Goal: Information Seeking & Learning: Learn about a topic

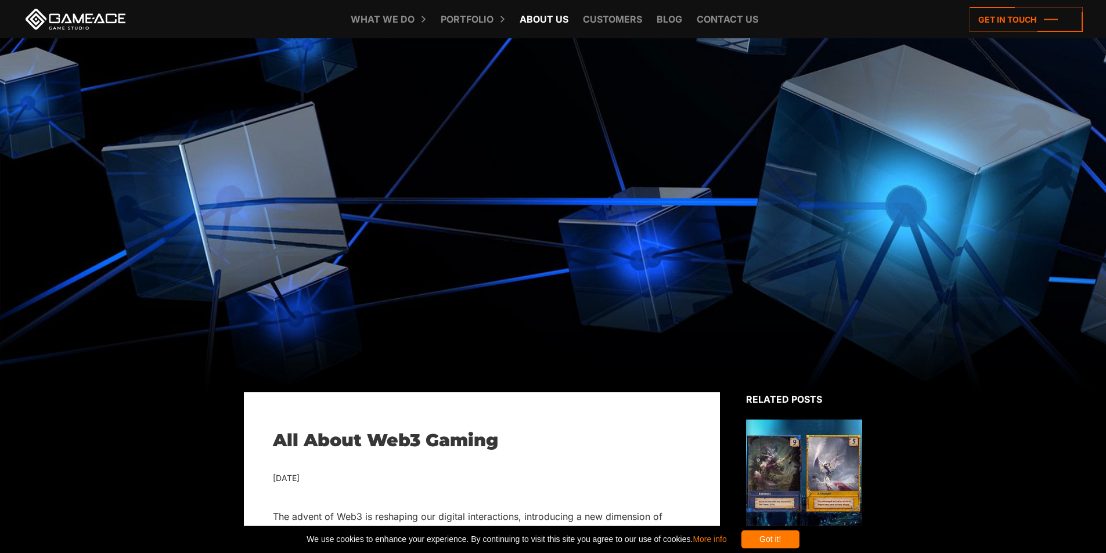
click at [550, 17] on link "About Us" at bounding box center [544, 19] width 60 height 38
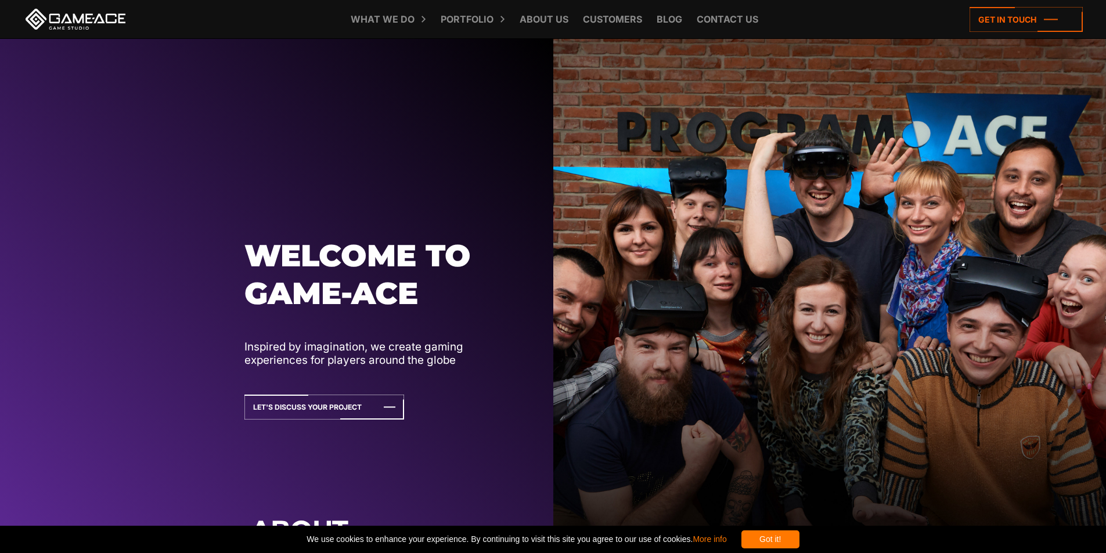
click at [793, 535] on div "Got it!" at bounding box center [770, 539] width 58 height 18
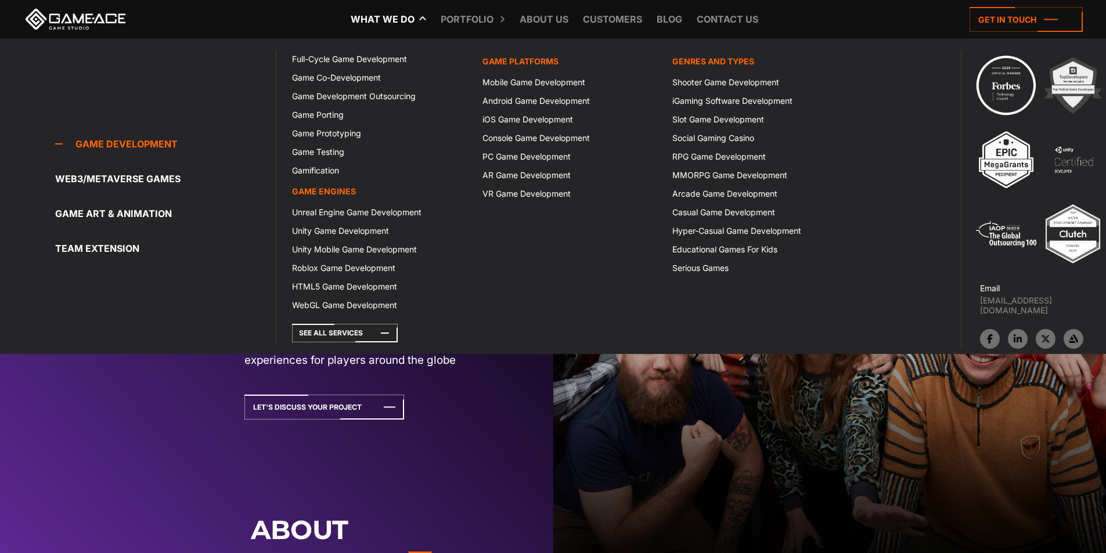
click at [400, 17] on link "What we do" at bounding box center [382, 19] width 75 height 38
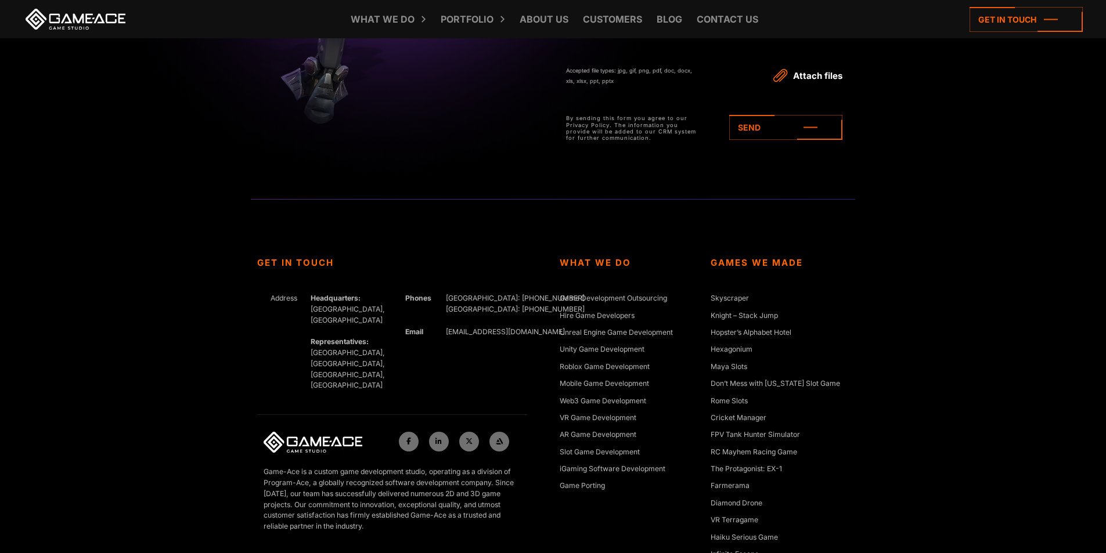
scroll to position [4843, 0]
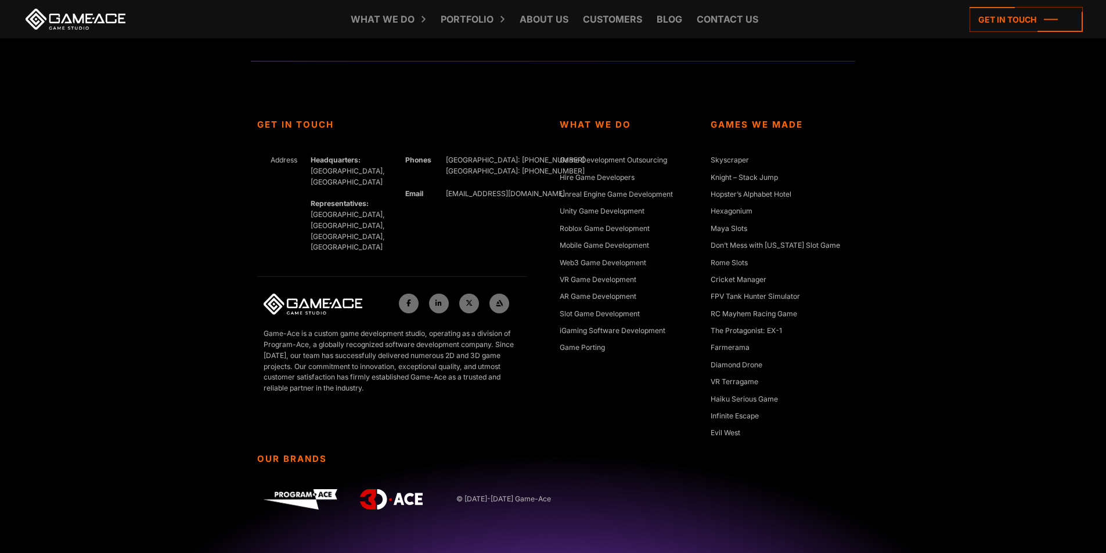
click at [623, 485] on div "Our Brands © 2005-2025 Game-Ace" at bounding box center [553, 503] width 605 height 99
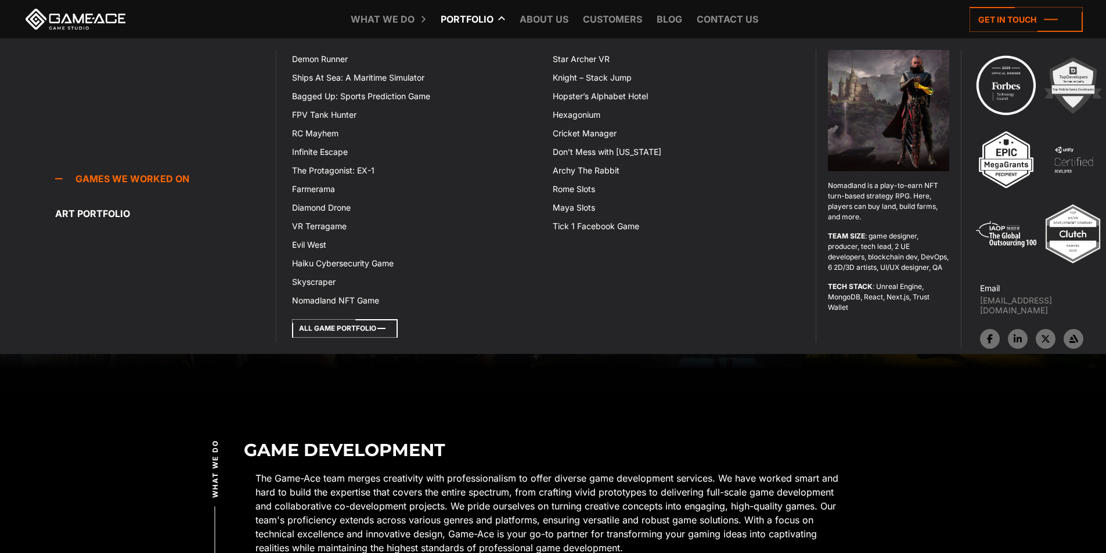
click at [356, 330] on icon at bounding box center [345, 328] width 106 height 19
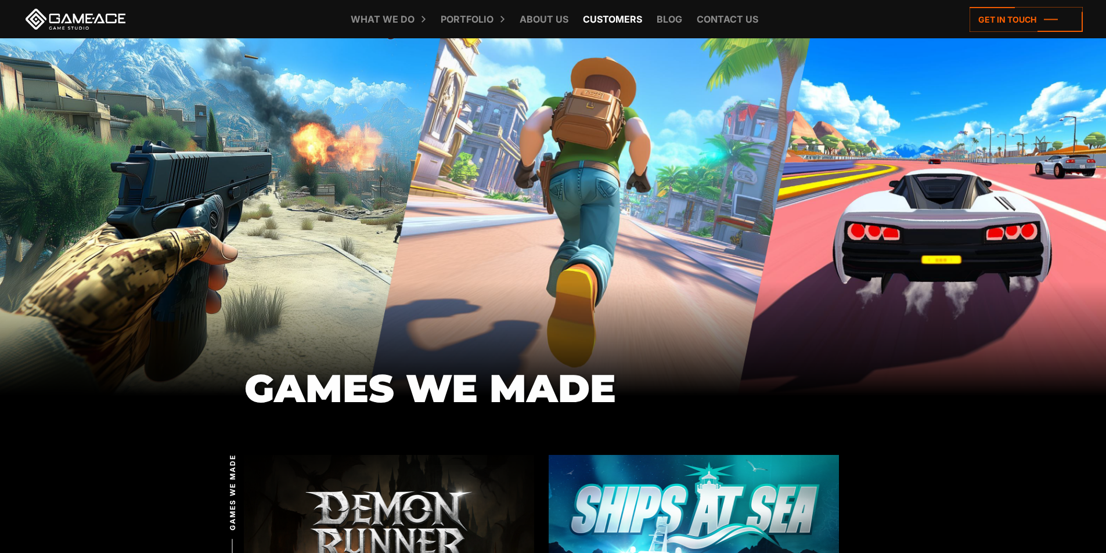
click at [602, 28] on link "Customers" at bounding box center [612, 19] width 71 height 38
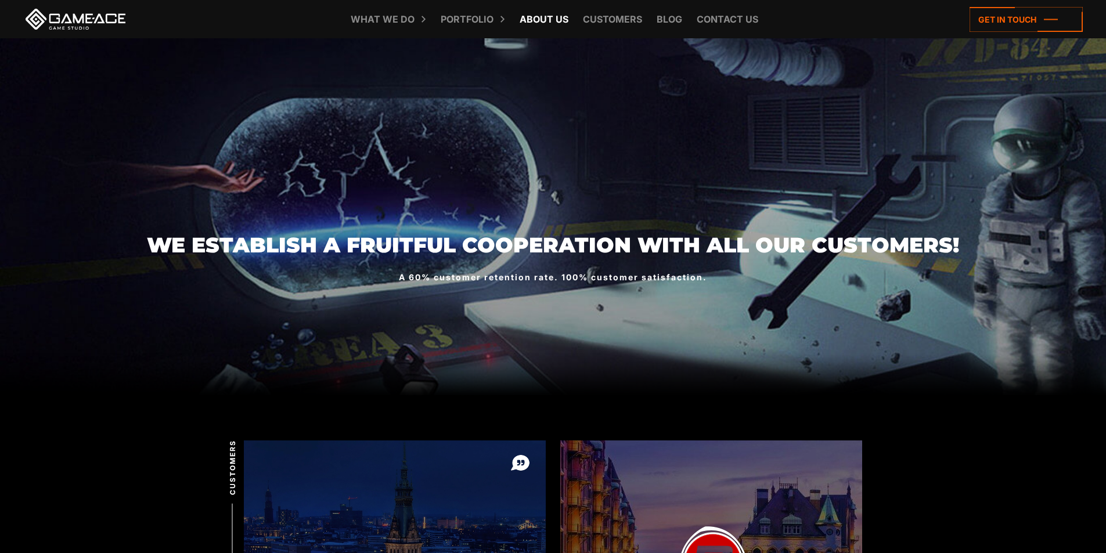
click at [537, 18] on link "About Us" at bounding box center [544, 19] width 60 height 38
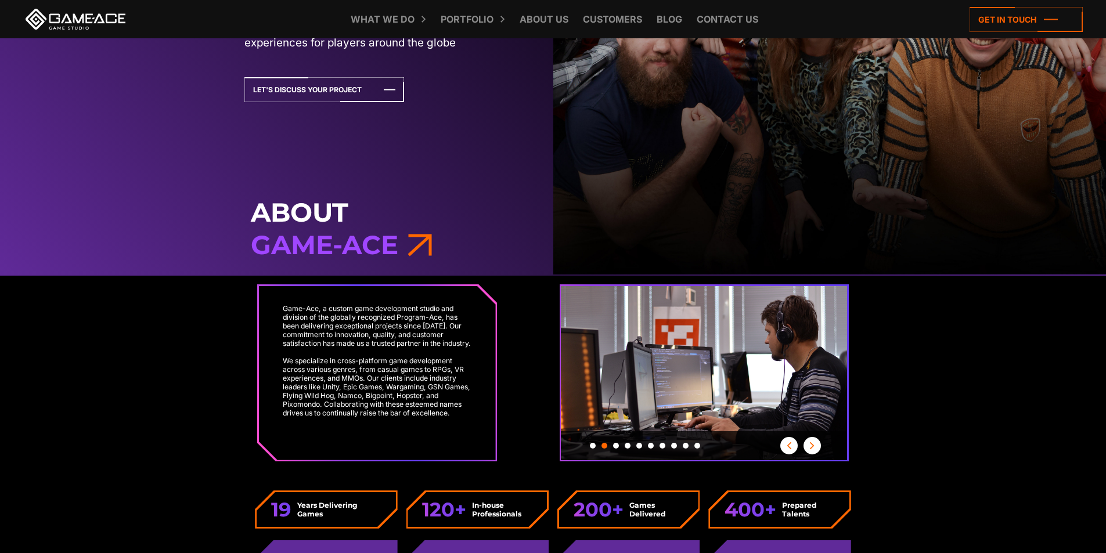
scroll to position [464, 0]
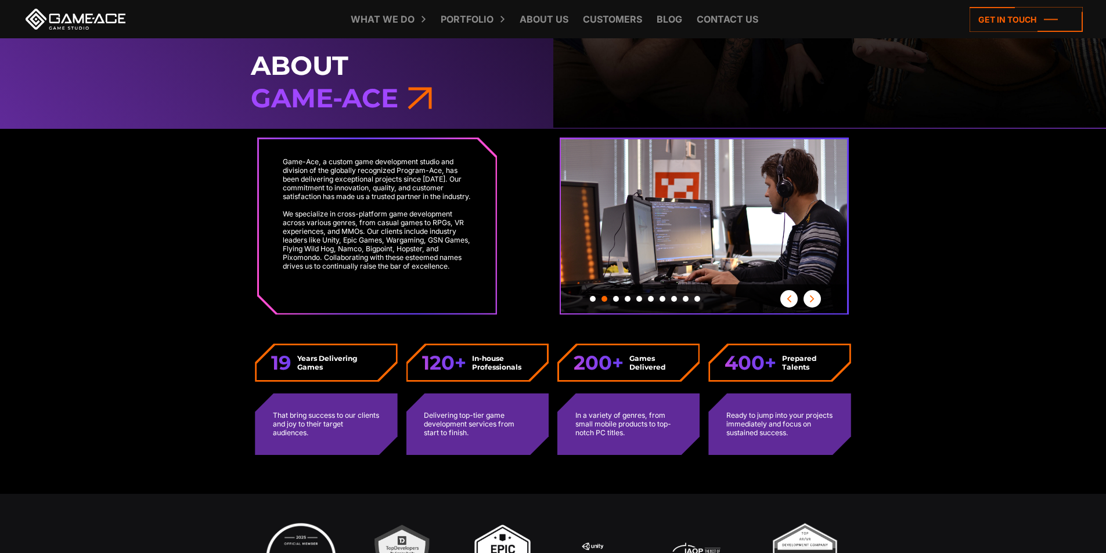
click at [811, 298] on span "button" at bounding box center [811, 298] width 17 height 7
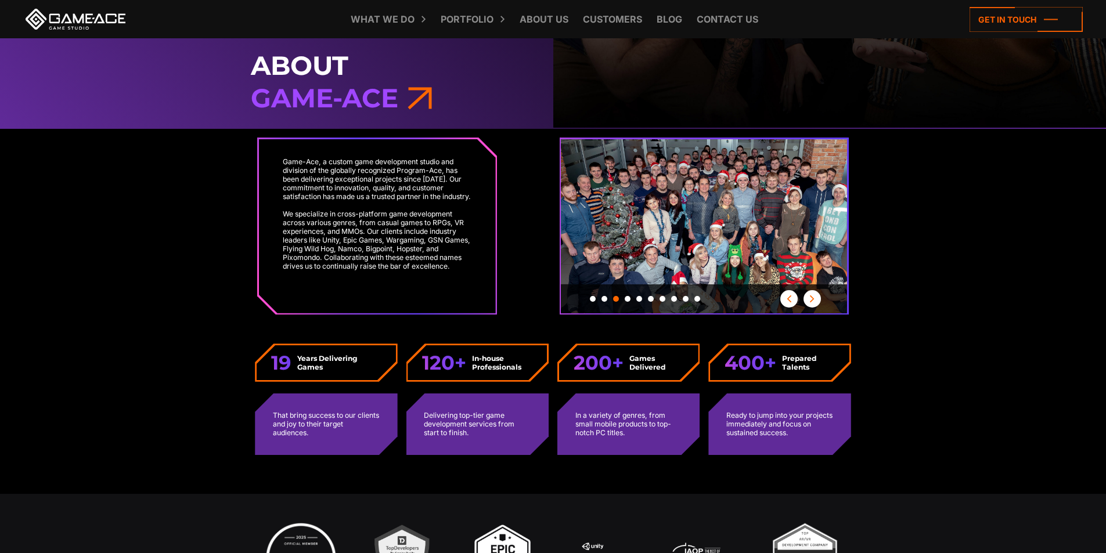
click at [811, 294] on button "Next" at bounding box center [811, 298] width 17 height 17
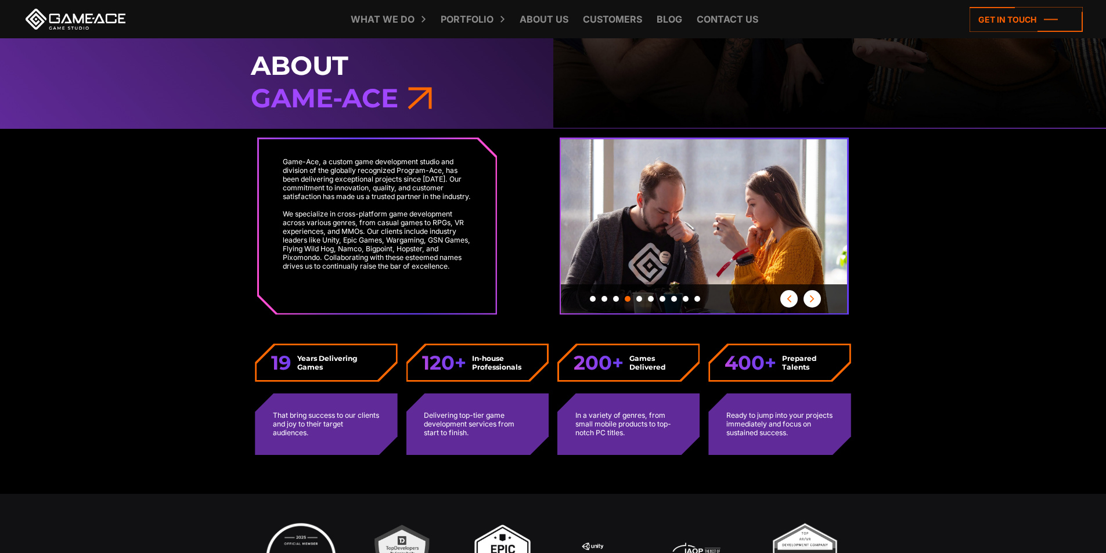
click at [811, 294] on button "Next" at bounding box center [811, 298] width 17 height 17
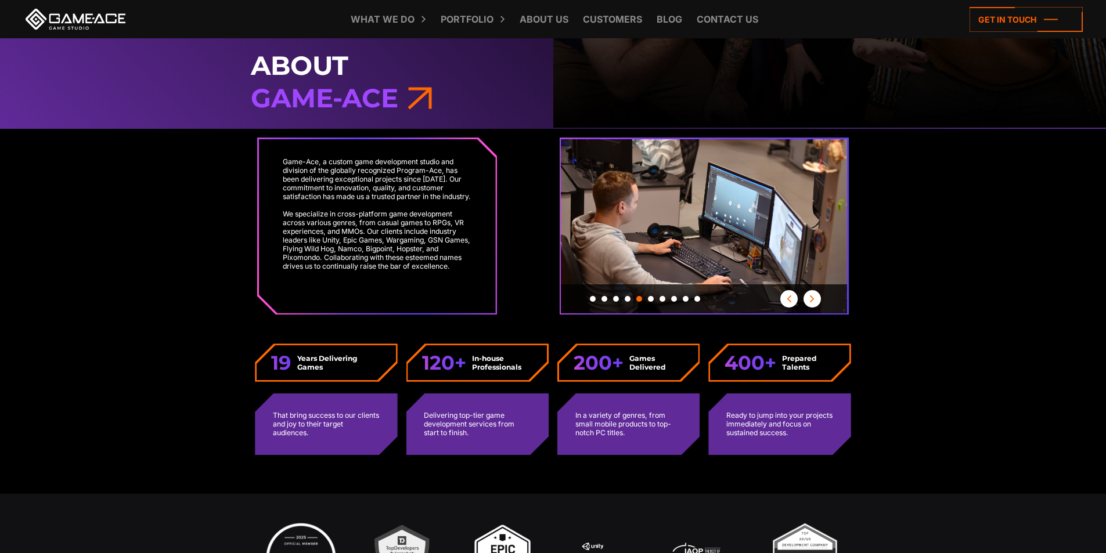
click at [811, 294] on button "Next" at bounding box center [811, 298] width 17 height 17
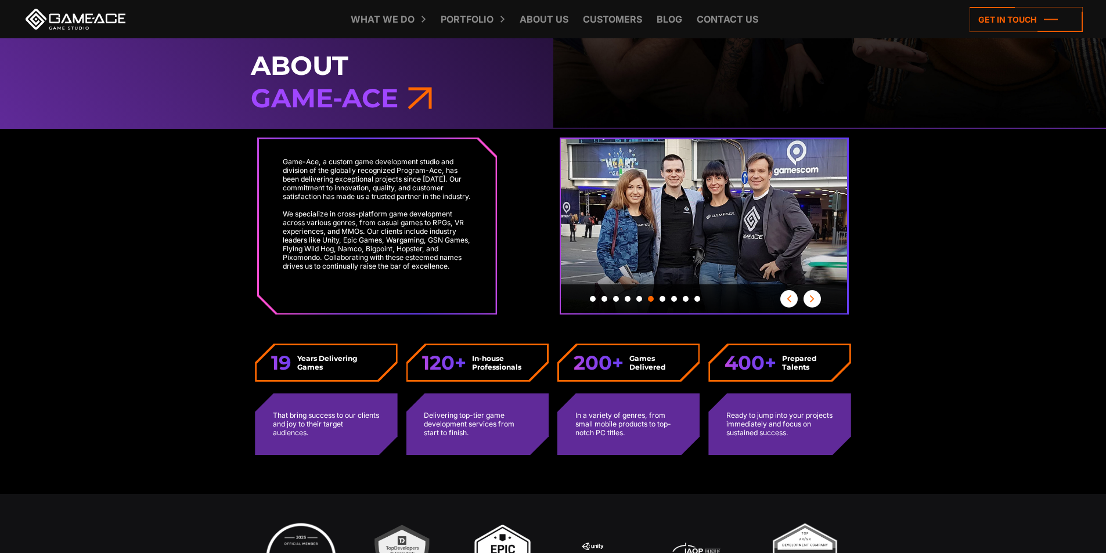
click at [811, 294] on button "Next" at bounding box center [811, 298] width 17 height 17
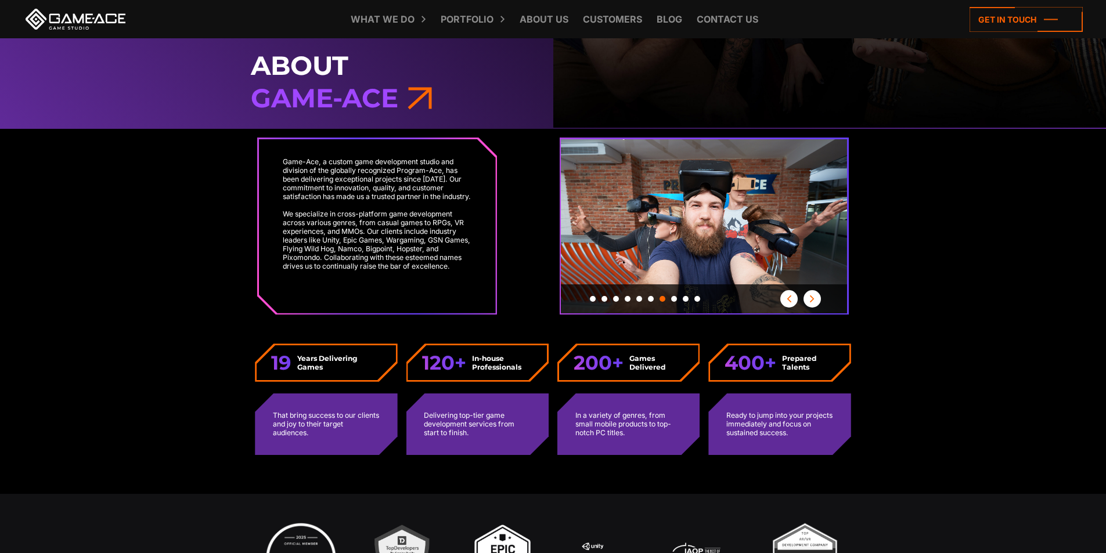
click at [811, 294] on button "Next" at bounding box center [811, 298] width 17 height 17
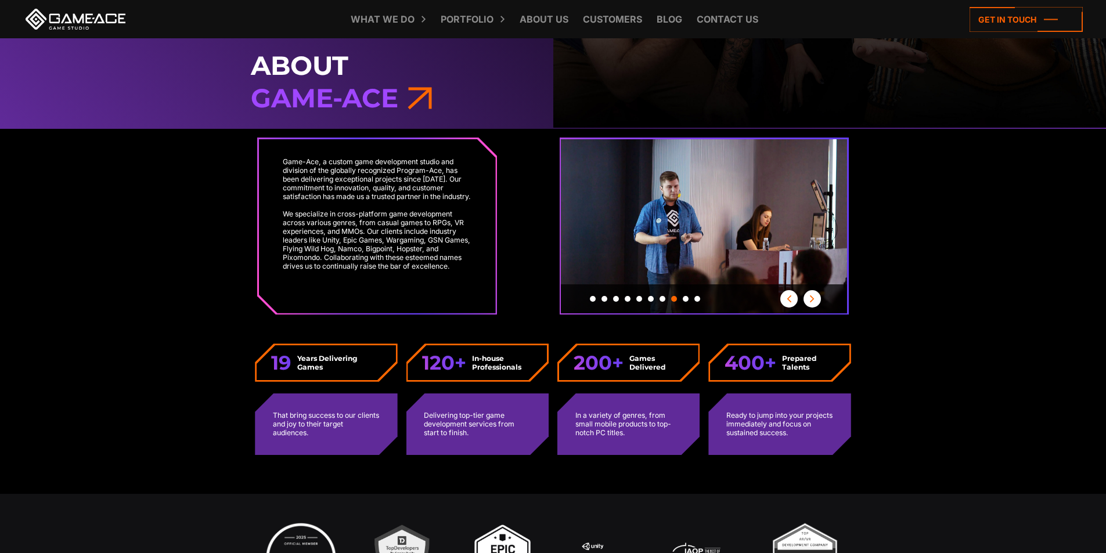
click at [811, 294] on button "Next" at bounding box center [811, 298] width 17 height 17
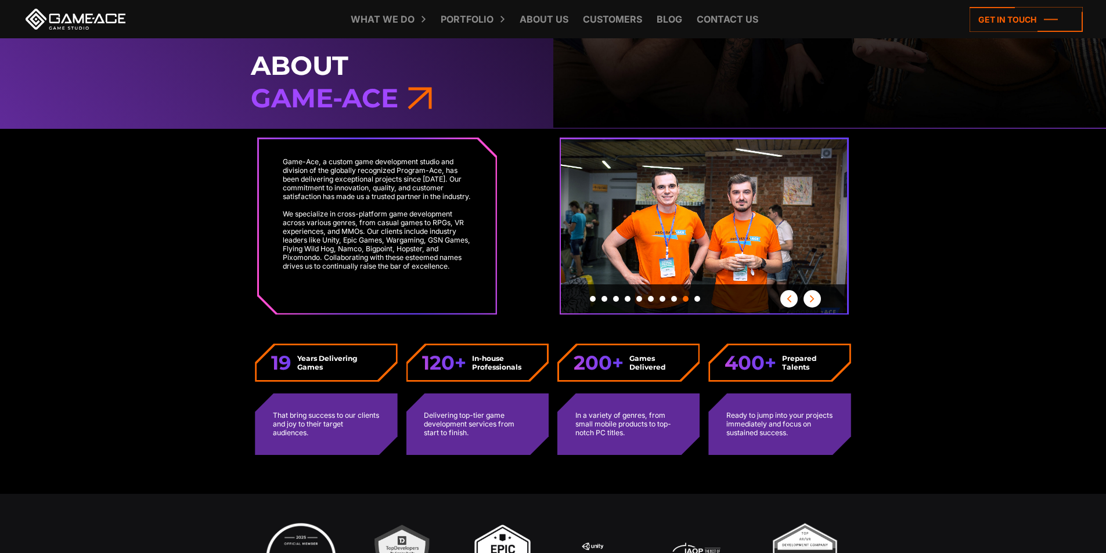
click at [811, 294] on button "Next" at bounding box center [811, 298] width 17 height 17
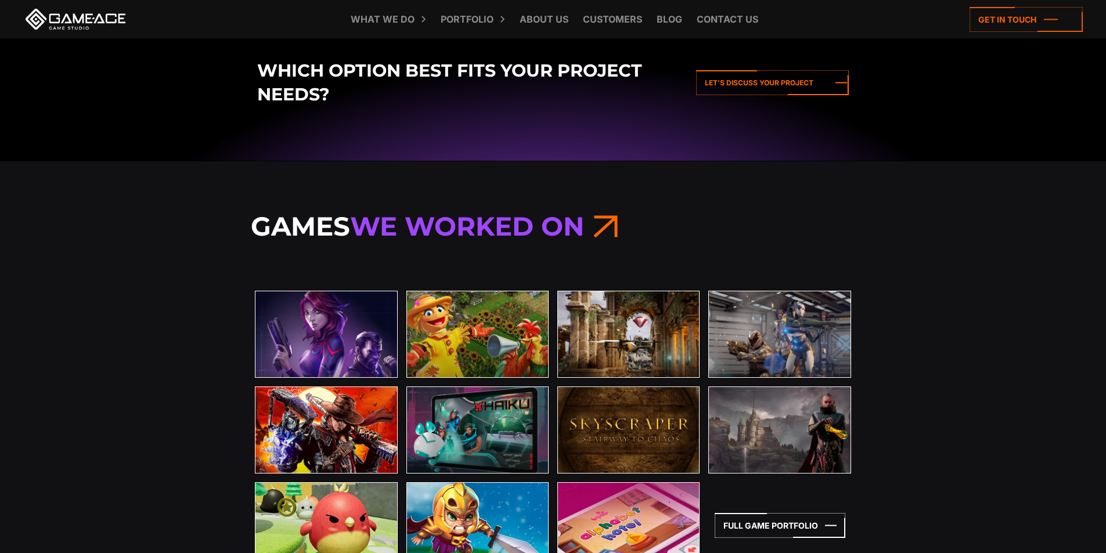
scroll to position [2496, 0]
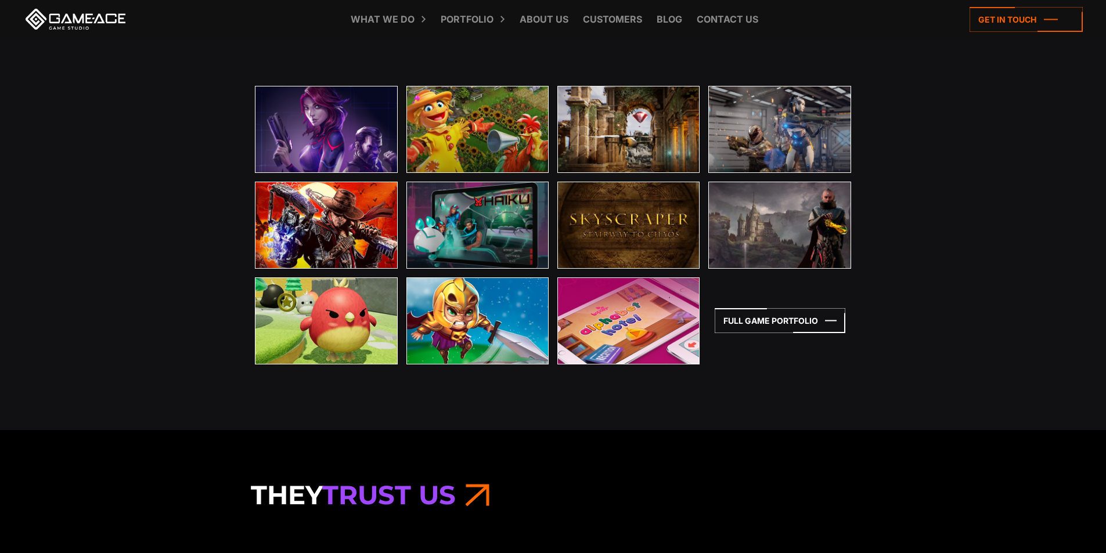
click at [363, 406] on div "Games We Worked On The Protagonist: EX-1 Learn More [GEOGRAPHIC_DATA]" at bounding box center [553, 193] width 1106 height 474
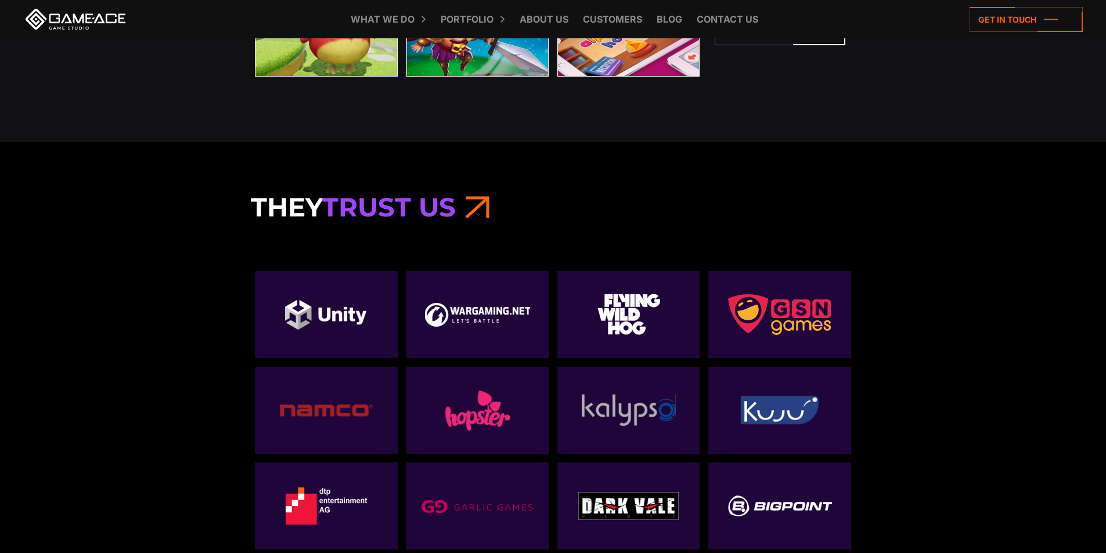
scroll to position [2670, 0]
